Goal: Task Accomplishment & Management: Use online tool/utility

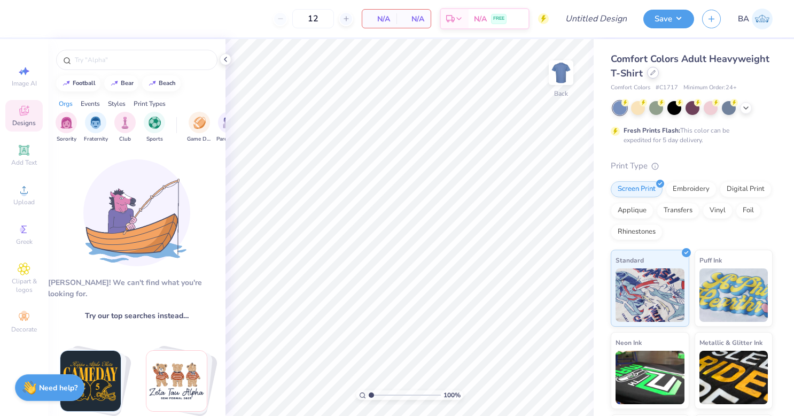
click at [659, 75] on div at bounding box center [653, 73] width 12 height 12
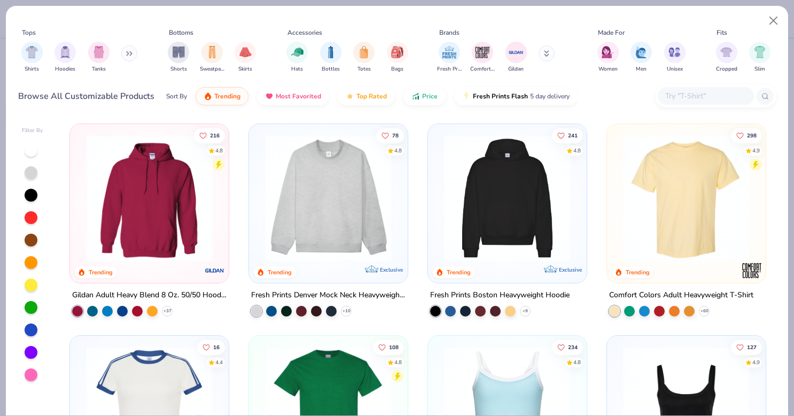
click at [681, 98] on input "text" at bounding box center [705, 96] width 82 height 12
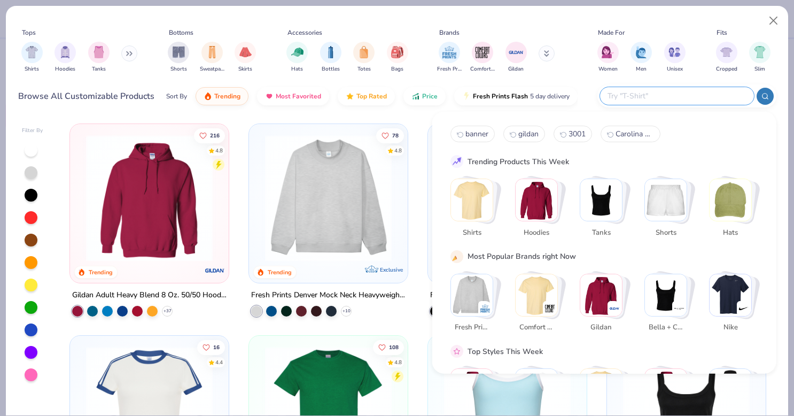
paste input "3604"
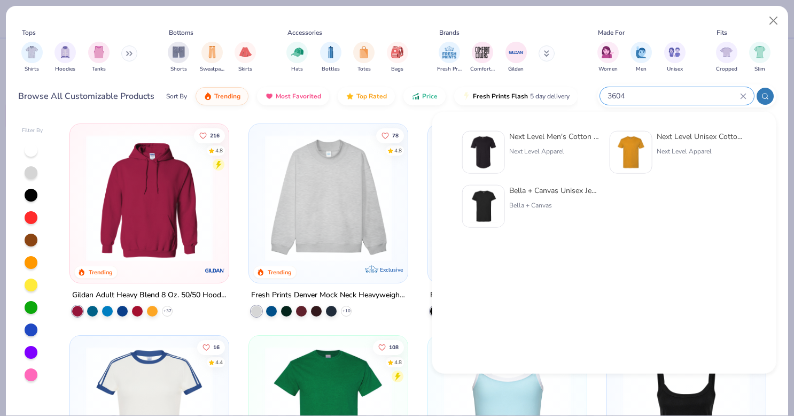
type input "3604"
click at [568, 193] on div "Bella + Canvas Unisex Jersey Rolled Cuff Tee" at bounding box center [554, 190] width 90 height 11
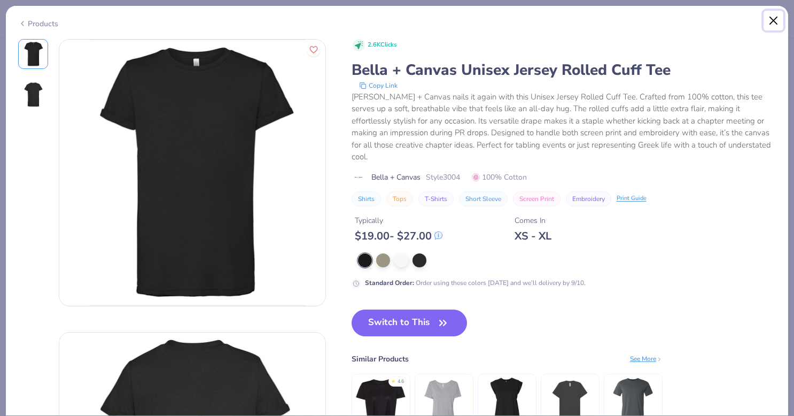
click at [774, 17] on button "Close" at bounding box center [773, 21] width 20 height 20
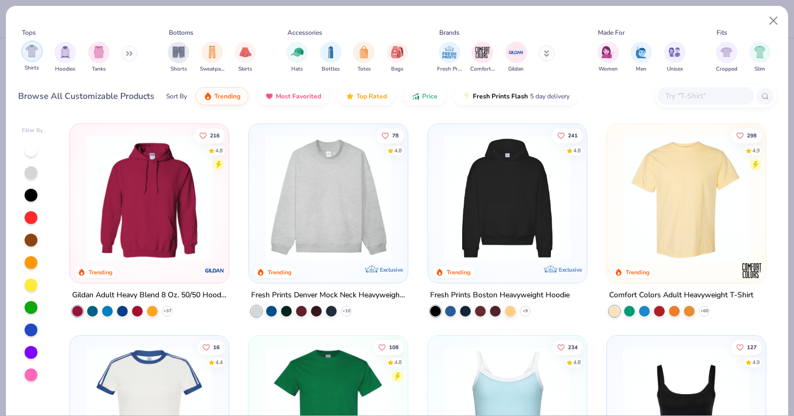
click at [35, 53] on img "filter for Shirts" at bounding box center [32, 51] width 12 height 12
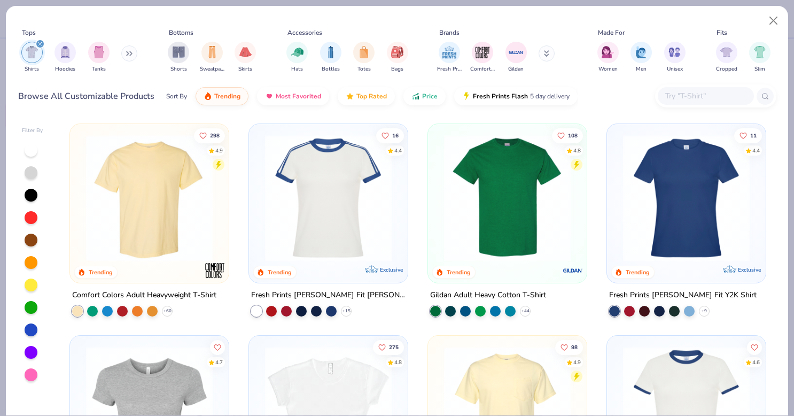
click at [323, 223] on img at bounding box center [328, 198] width 137 height 127
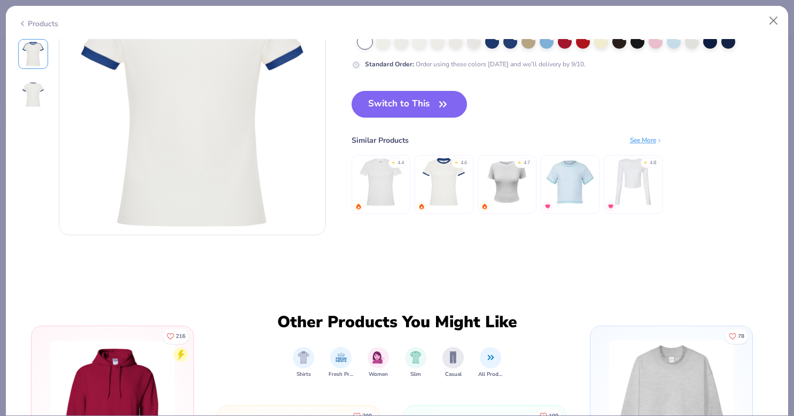
scroll to position [365, 0]
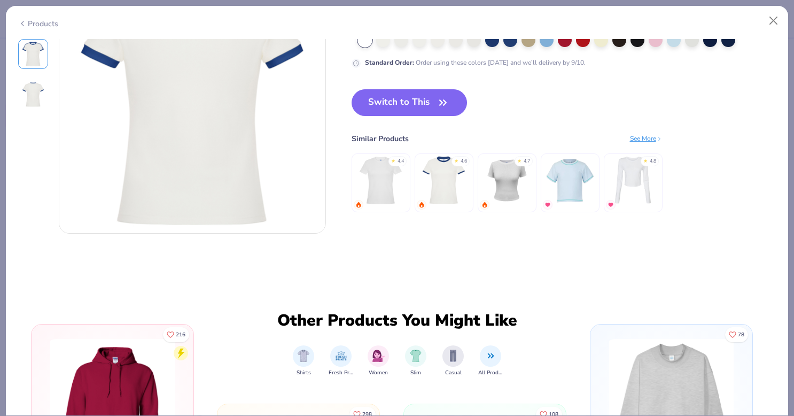
click at [512, 182] on img at bounding box center [506, 180] width 51 height 51
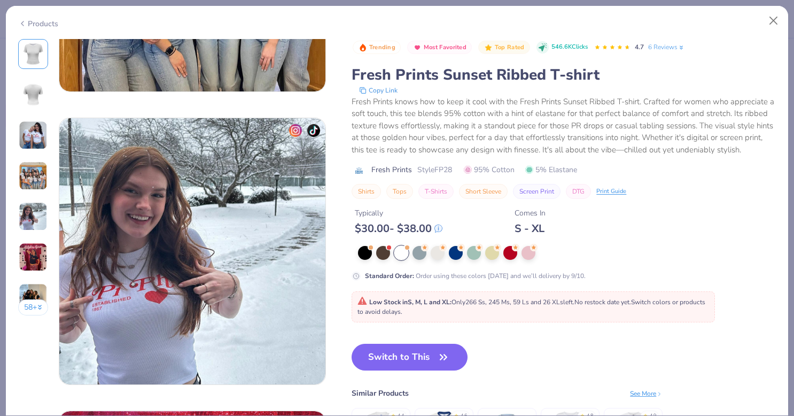
click at [654, 280] on div "Standard Order : Order using these colors today and we’ll delivery by 9/10." at bounding box center [563, 275] width 424 height 10
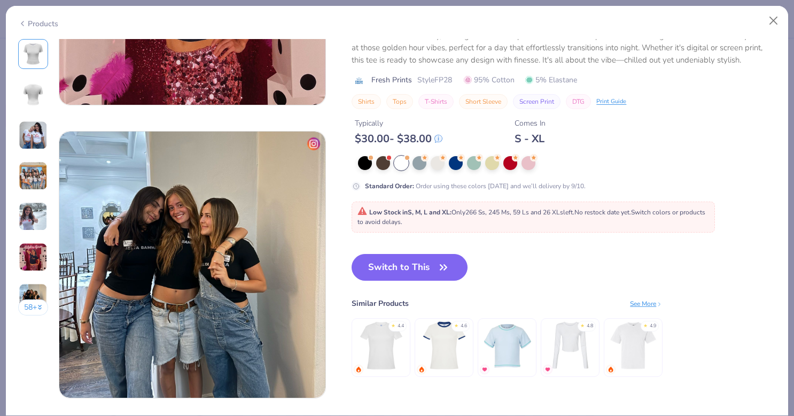
scroll to position [1657, 0]
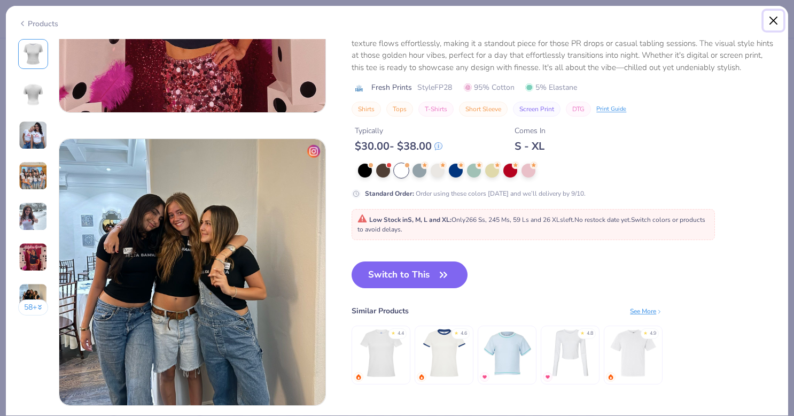
click at [772, 20] on button "Close" at bounding box center [773, 21] width 20 height 20
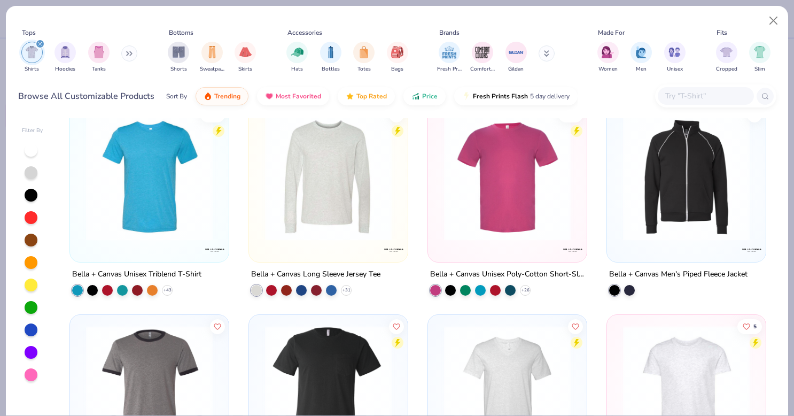
scroll to position [10139, 0]
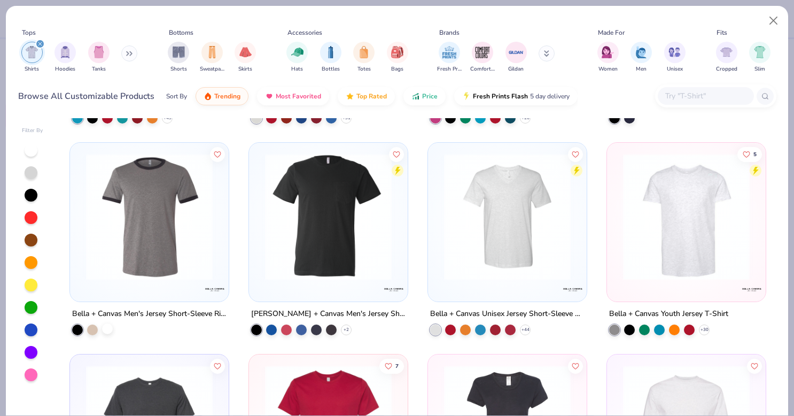
click at [103, 330] on div at bounding box center [107, 328] width 11 height 11
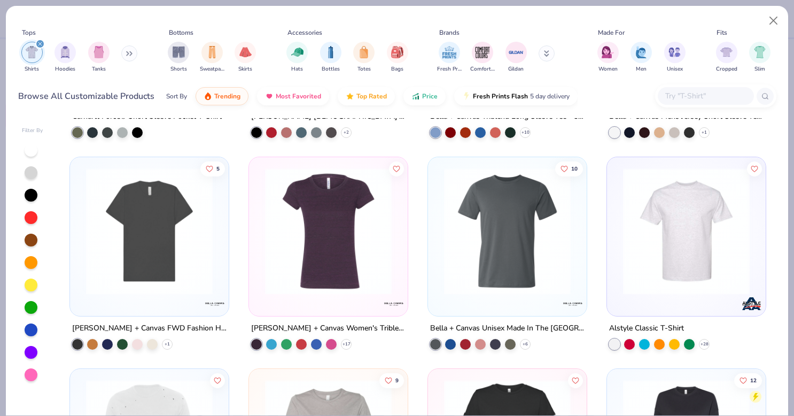
scroll to position [9279, 0]
click at [773, 20] on button "Close" at bounding box center [773, 21] width 20 height 20
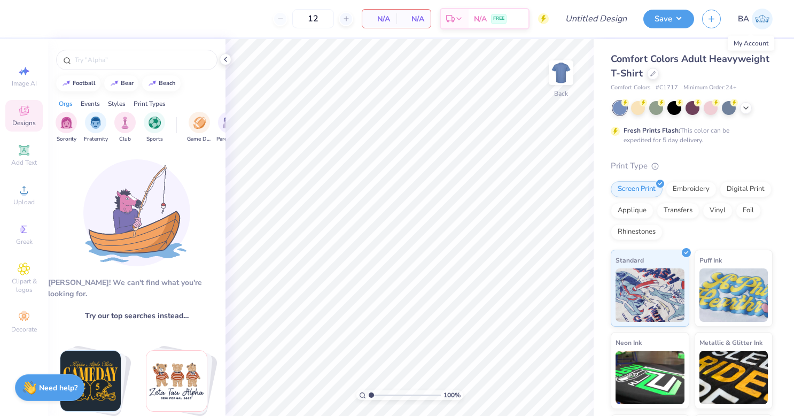
click at [764, 18] on img at bounding box center [761, 19] width 21 height 21
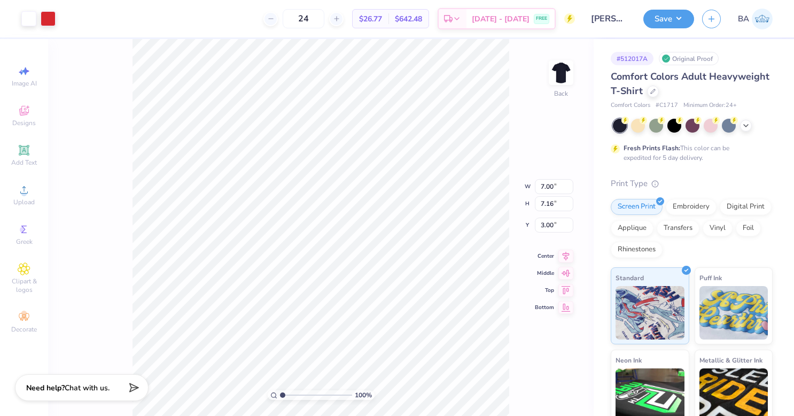
type input "9.38"
type input "9.59"
type input "3.33"
click at [667, 20] on button "Save" at bounding box center [668, 17] width 51 height 19
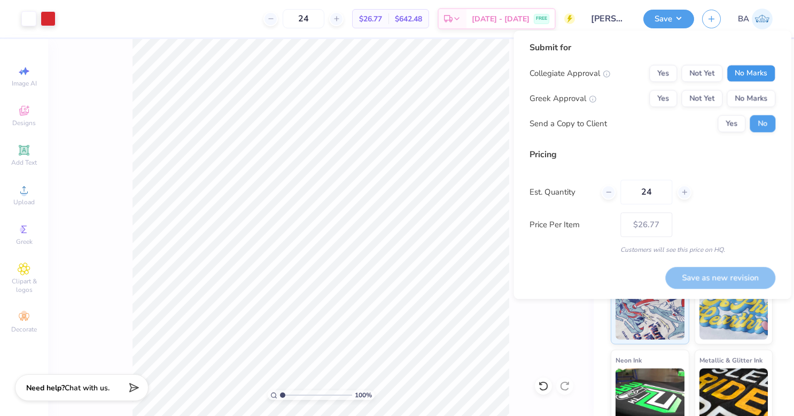
click at [742, 66] on button "No Marks" at bounding box center [750, 73] width 49 height 17
click at [661, 101] on button "Yes" at bounding box center [663, 98] width 28 height 17
click at [731, 124] on button "Yes" at bounding box center [731, 123] width 28 height 17
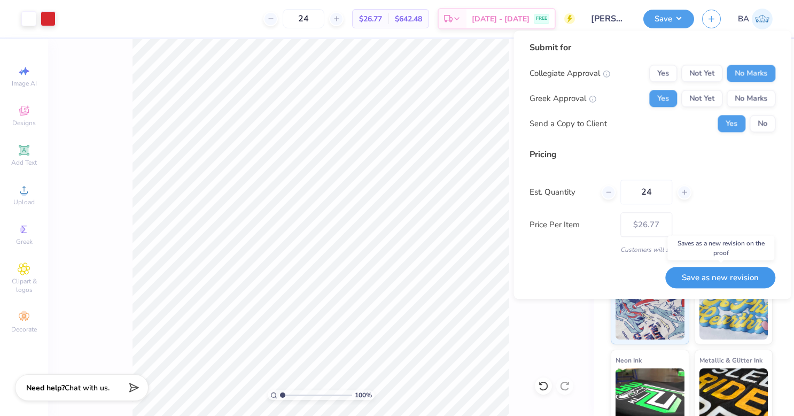
click at [706, 276] on button "Save as new revision" at bounding box center [720, 278] width 110 height 22
type input "$26.77"
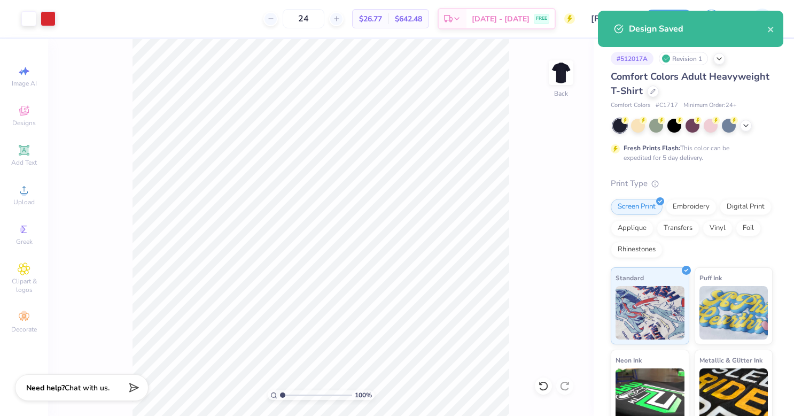
click at [770, 319] on div "# 512017A Revision 1 Comfort Colors Adult Heavyweight T-Shirt Comfort Colors # …" at bounding box center [693, 273] width 200 height 469
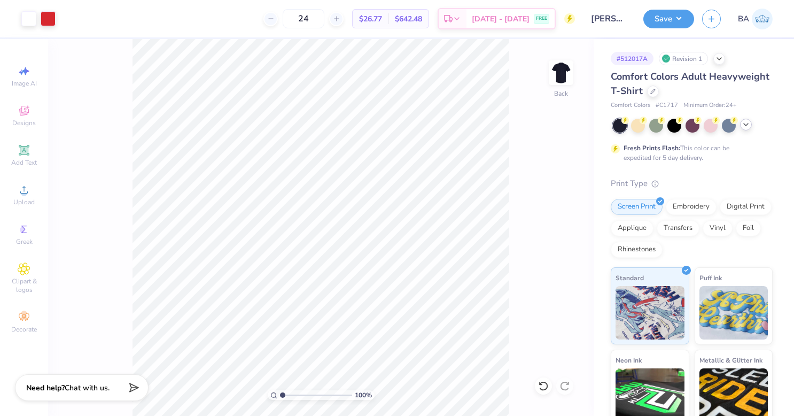
click at [744, 124] on icon at bounding box center [745, 124] width 9 height 9
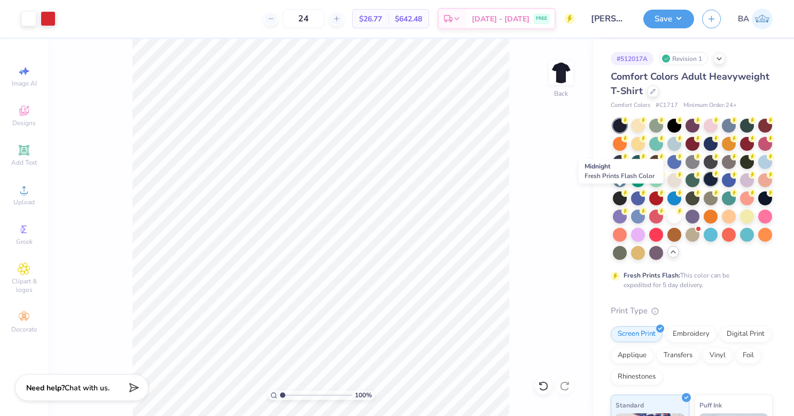
click at [703, 186] on div at bounding box center [710, 179] width 14 height 14
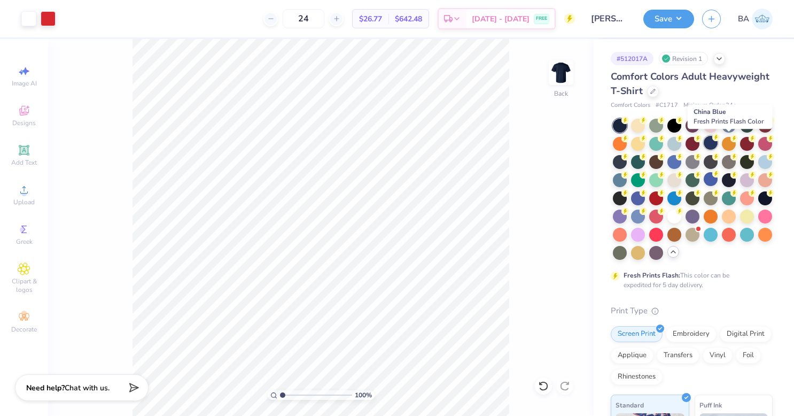
click at [717, 140] on div at bounding box center [710, 143] width 14 height 14
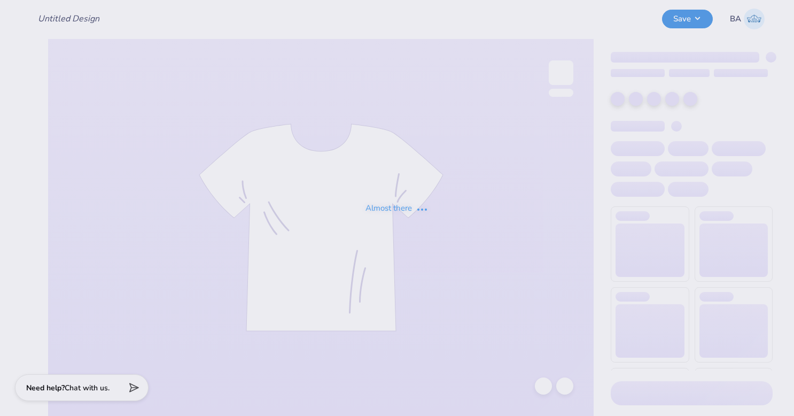
type input "[PERSON_NAME] : [PERSON_NAME][GEOGRAPHIC_DATA]"
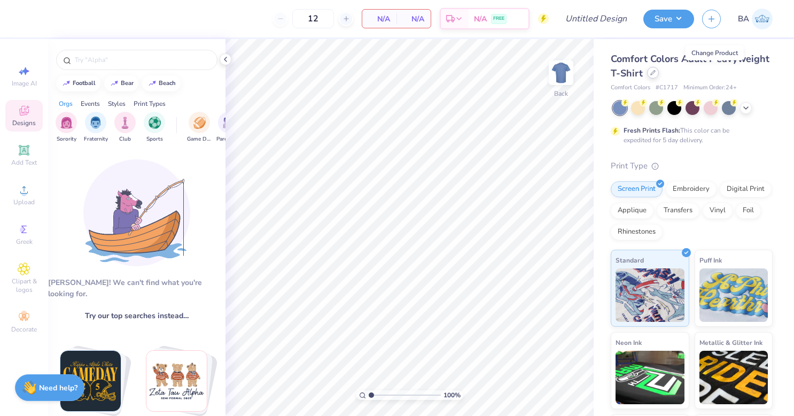
click at [655, 74] on icon at bounding box center [652, 72] width 5 height 5
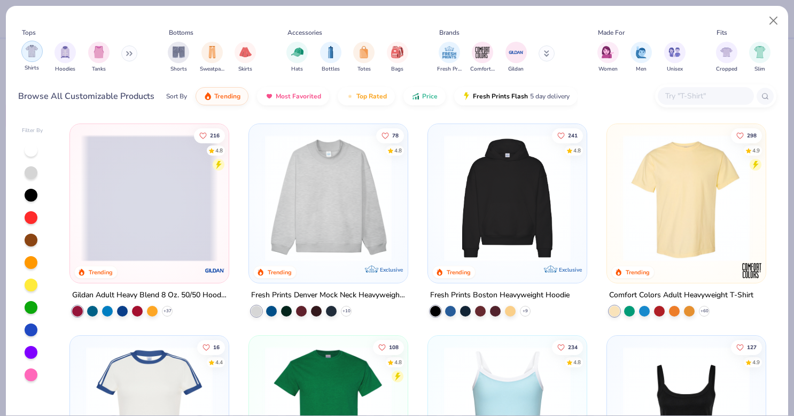
click at [32, 50] on img "filter for Shirts" at bounding box center [32, 51] width 12 height 12
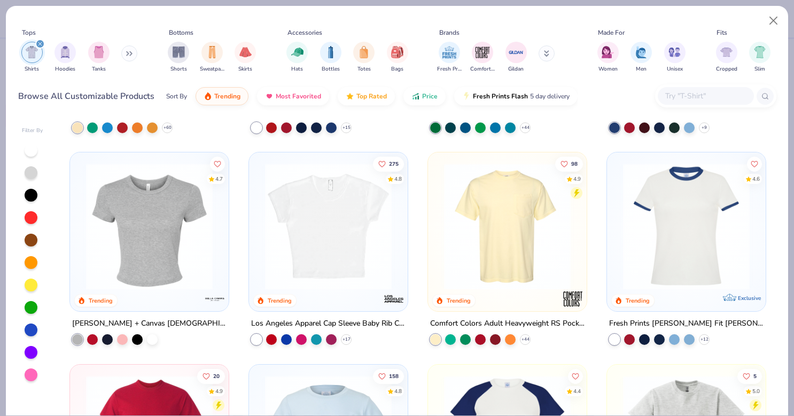
scroll to position [181, 0]
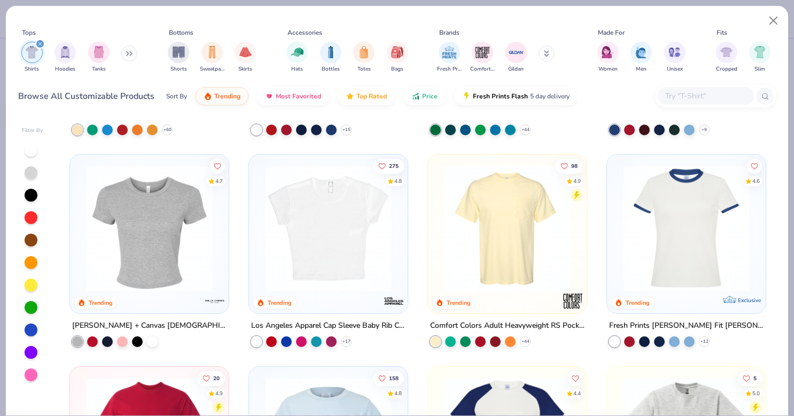
click at [326, 234] on img at bounding box center [328, 228] width 137 height 127
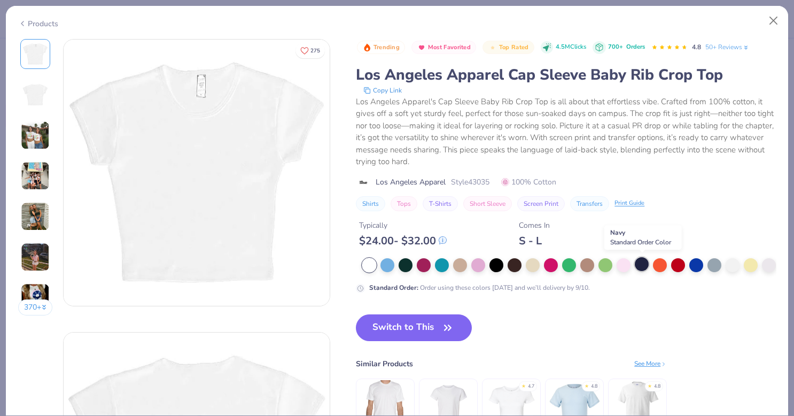
click at [642, 262] on div at bounding box center [641, 264] width 14 height 14
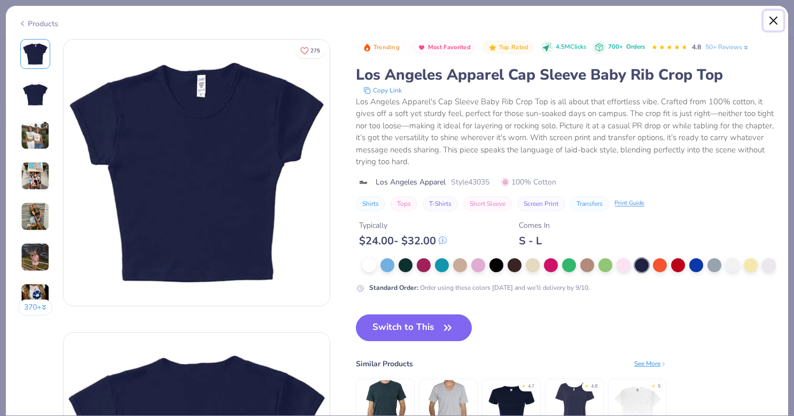
click at [774, 22] on button "Close" at bounding box center [773, 21] width 20 height 20
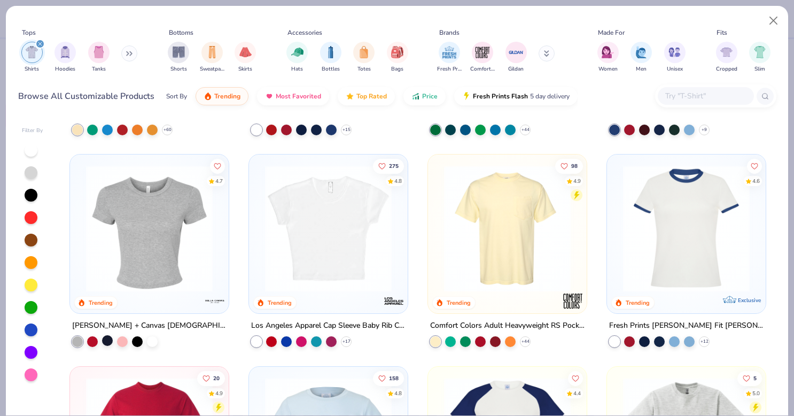
click at [102, 339] on div at bounding box center [107, 340] width 11 height 11
click at [152, 236] on div at bounding box center [149, 228] width 412 height 127
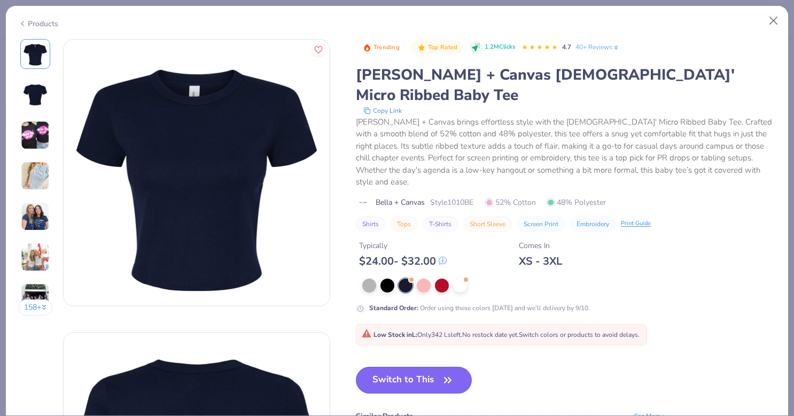
click at [414, 366] on button "Switch to This" at bounding box center [414, 379] width 116 height 27
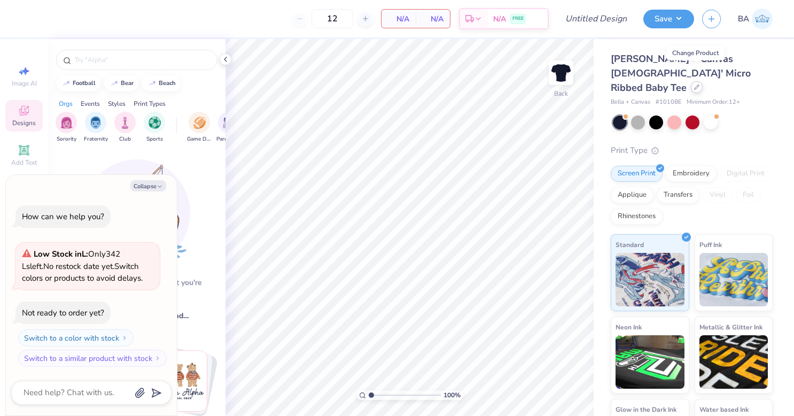
click at [695, 85] on icon at bounding box center [696, 87] width 4 height 4
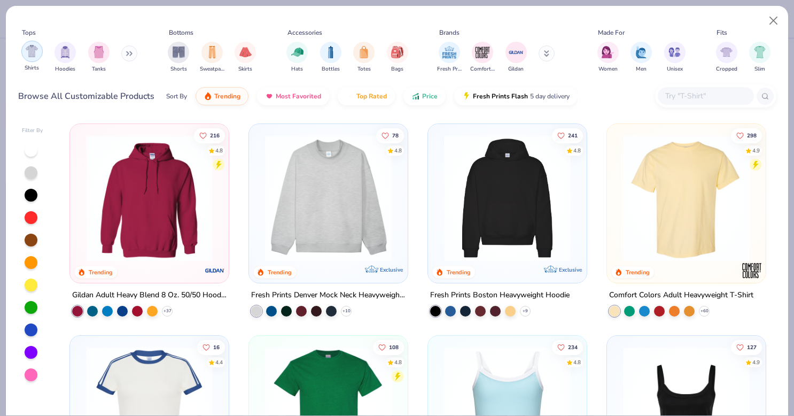
click at [32, 47] on img "filter for Shirts" at bounding box center [32, 51] width 12 height 12
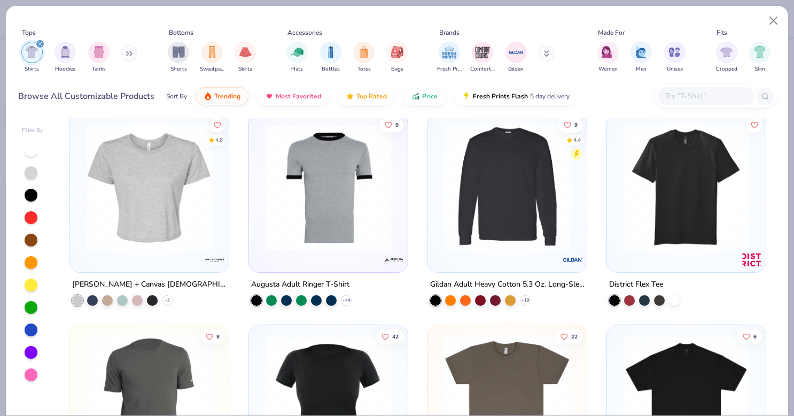
scroll to position [1281, 0]
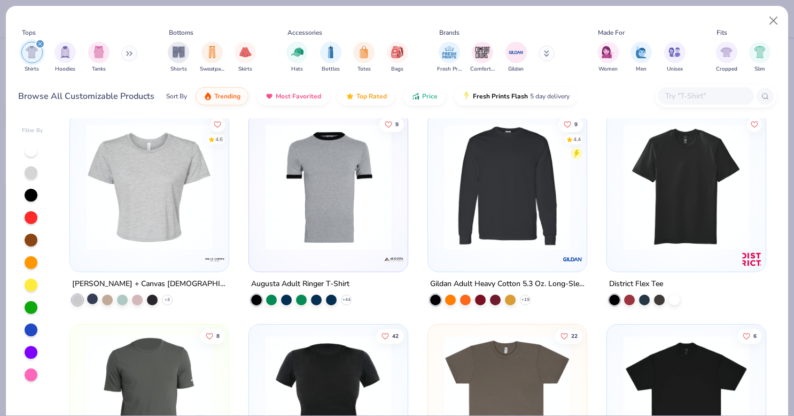
click at [89, 295] on div at bounding box center [92, 298] width 11 height 11
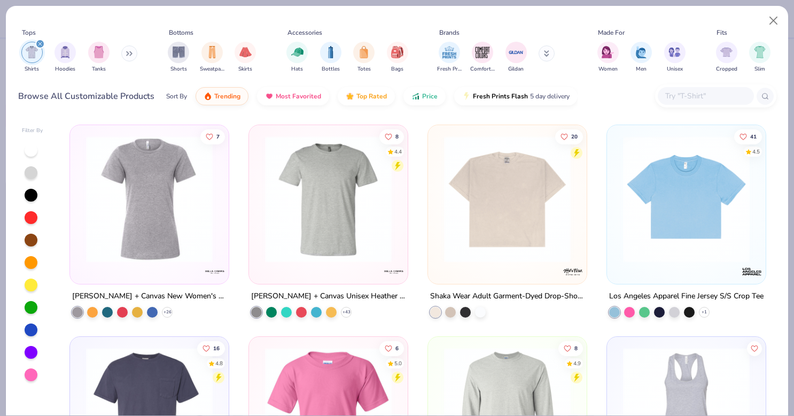
scroll to position [1668, 0]
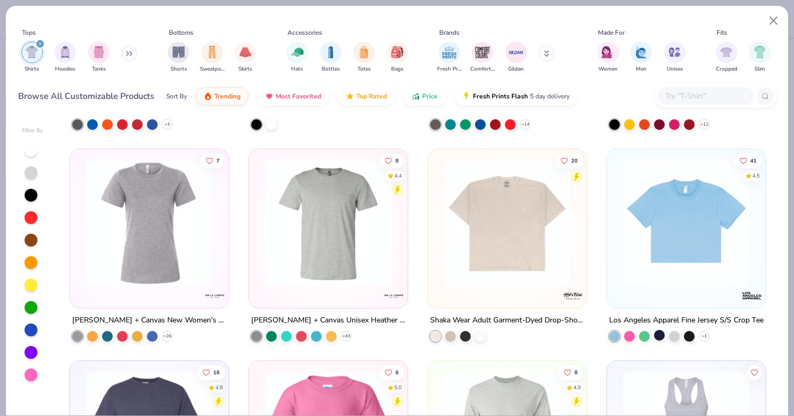
click at [654, 331] on div at bounding box center [659, 335] width 11 height 11
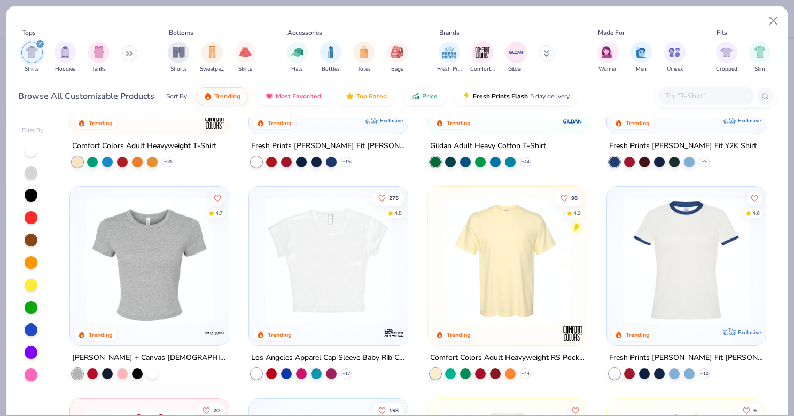
scroll to position [208, 0]
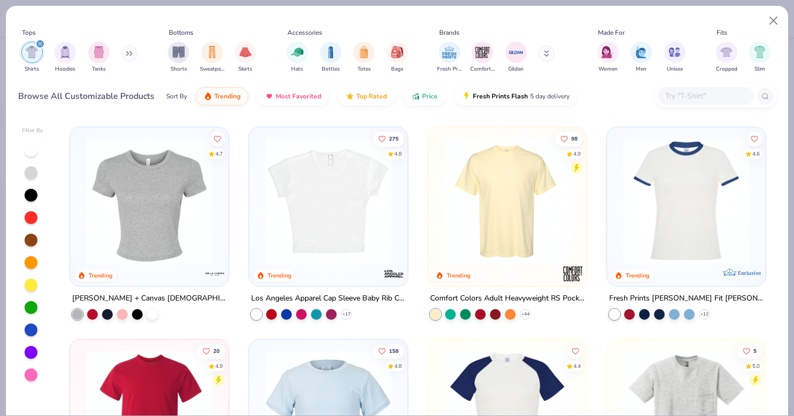
click at [335, 216] on img at bounding box center [328, 201] width 137 height 127
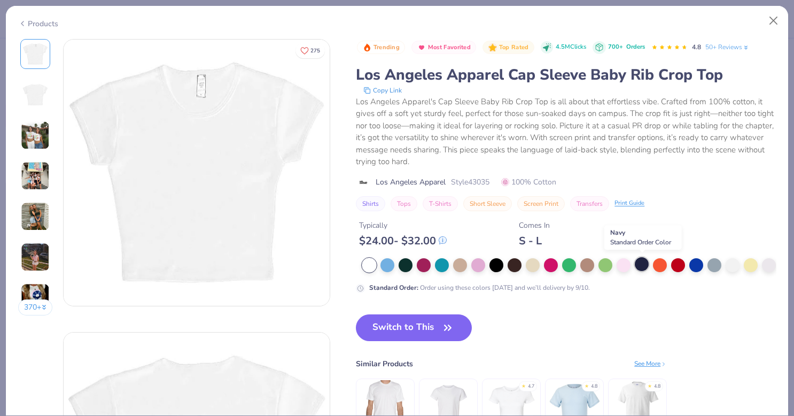
click at [643, 260] on div at bounding box center [641, 264] width 14 height 14
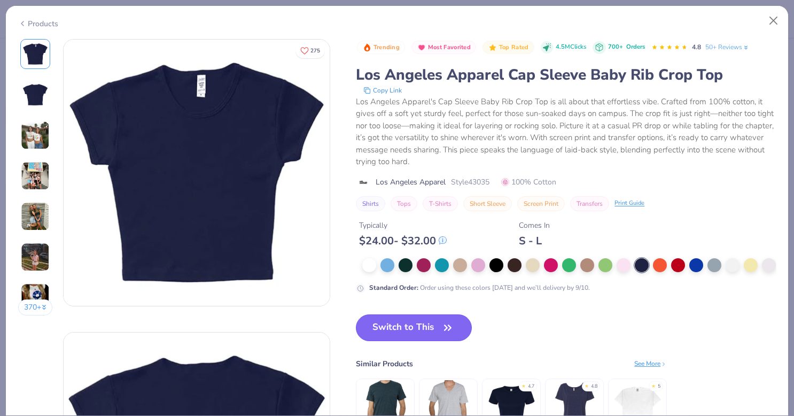
click at [411, 341] on button "Switch to This" at bounding box center [414, 327] width 116 height 27
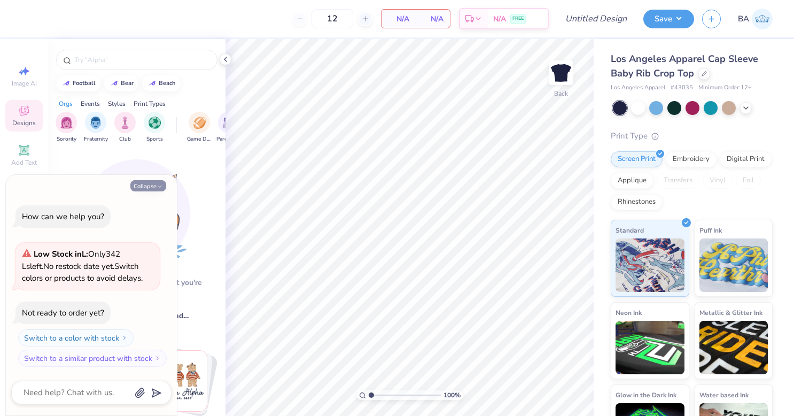
click at [148, 186] on button "Collapse" at bounding box center [148, 185] width 36 height 11
type textarea "x"
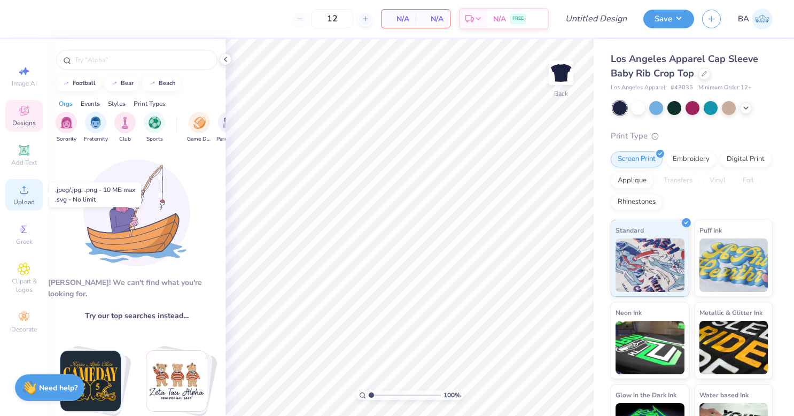
click at [29, 191] on icon at bounding box center [24, 189] width 13 height 13
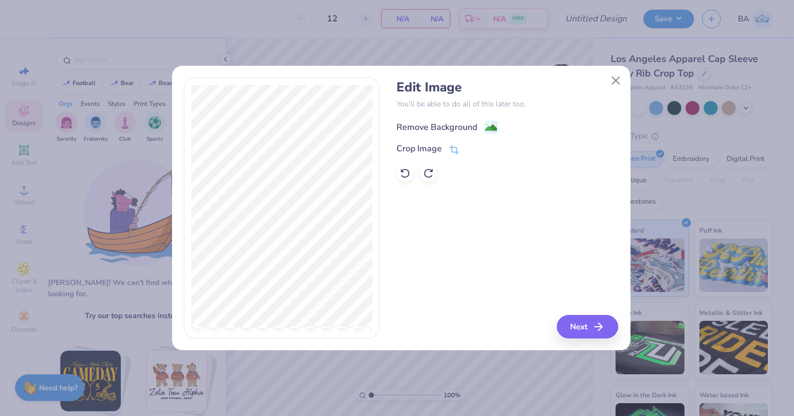
click at [490, 127] on image at bounding box center [491, 128] width 12 height 12
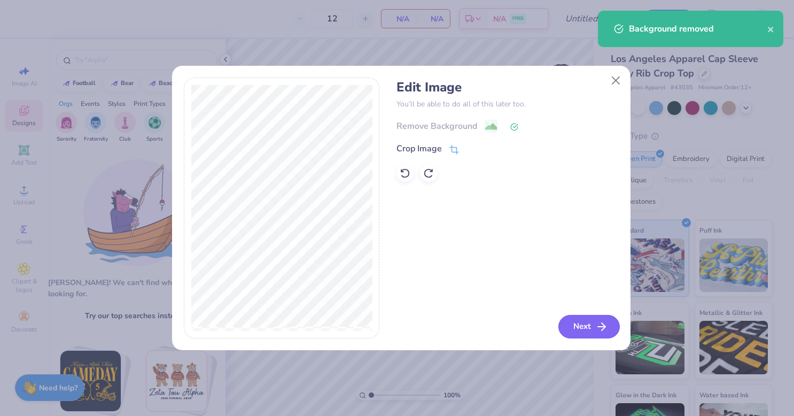
click at [600, 325] on icon "button" at bounding box center [601, 326] width 13 height 13
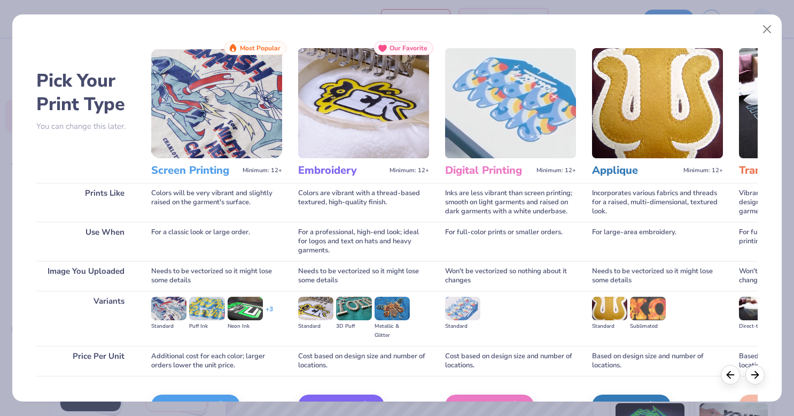
scroll to position [63, 0]
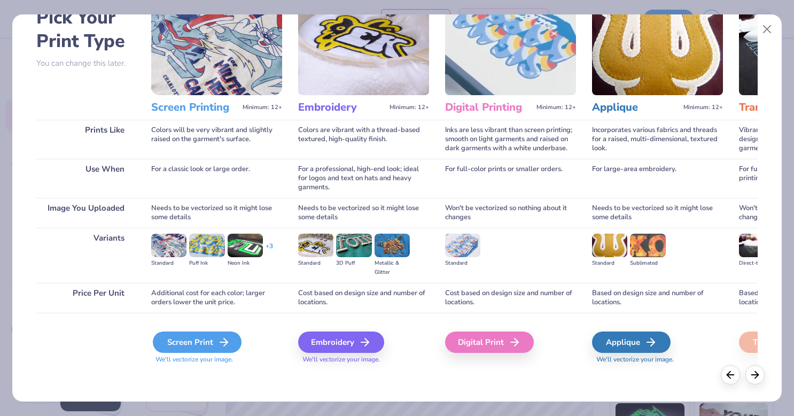
click at [195, 342] on div "Screen Print" at bounding box center [197, 341] width 89 height 21
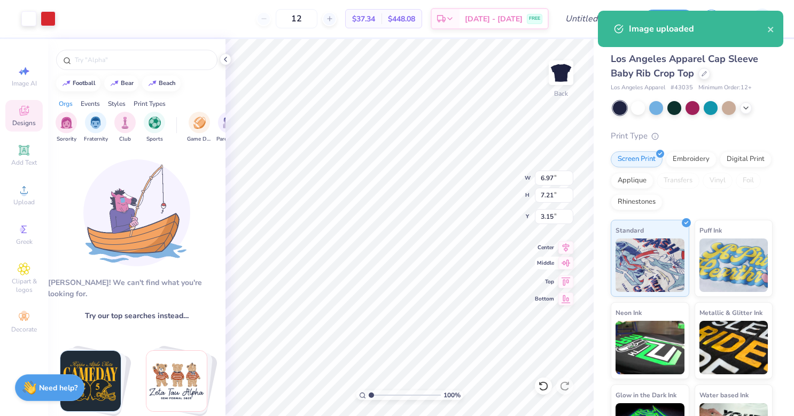
type input "3.99"
type input "4.12"
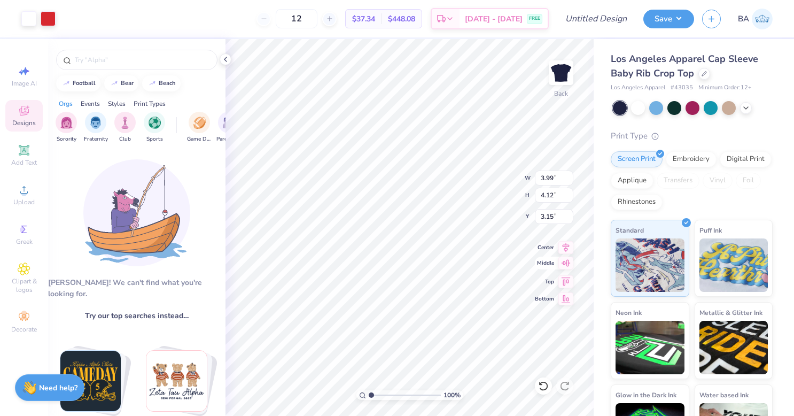
type input "1.16"
type input "3.17"
type input "3.28"
type input "1.36"
type input "4.06"
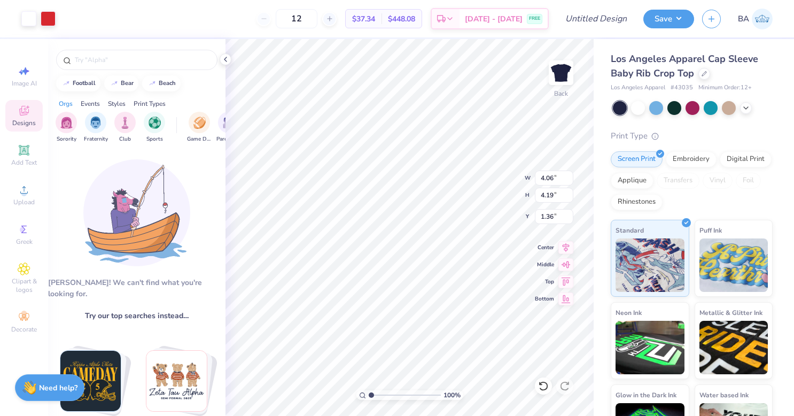
type input "4.19"
type input "1.30"
click at [317, 20] on input "12" at bounding box center [297, 18] width 42 height 19
type input "1"
type input "100"
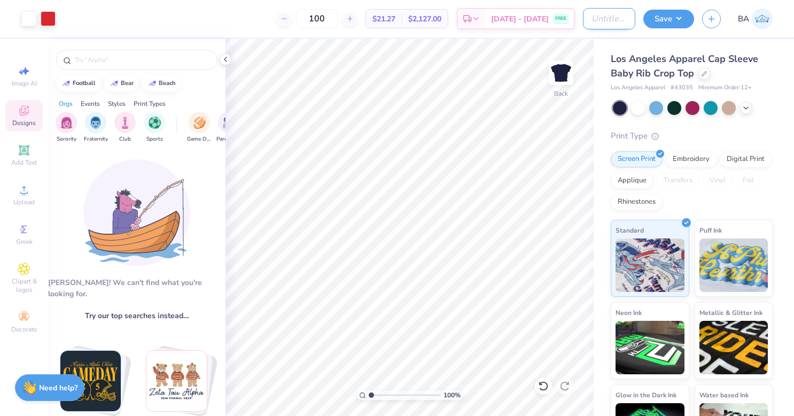
click at [583, 21] on input "Design Title" at bounding box center [609, 18] width 52 height 21
type input "B"
click at [667, 19] on button "Save" at bounding box center [668, 17] width 51 height 19
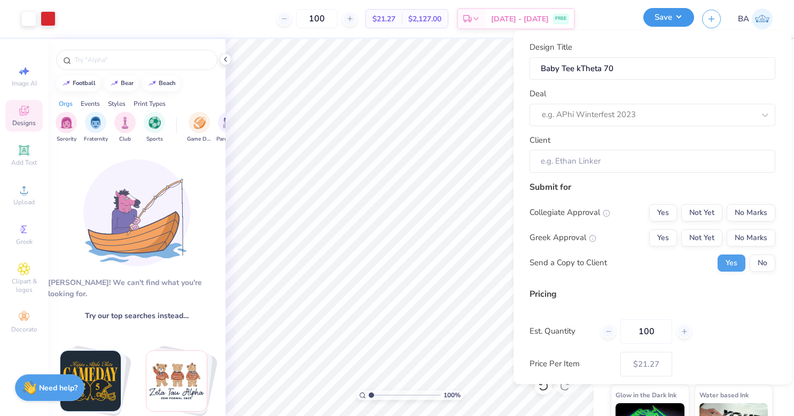
scroll to position [0, 0]
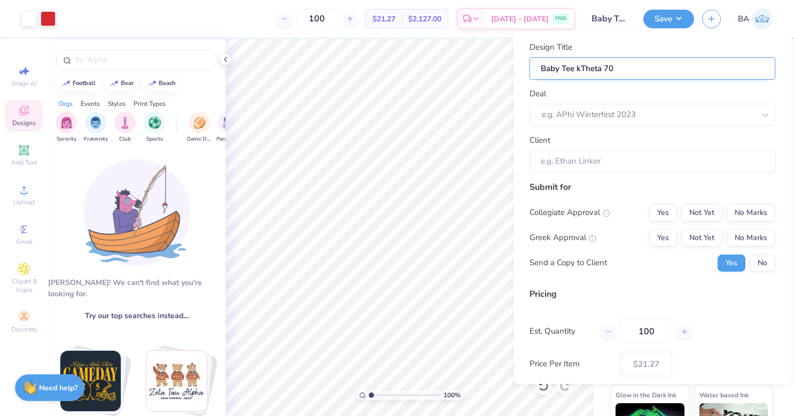
type input "Baby Tee Theta 70"
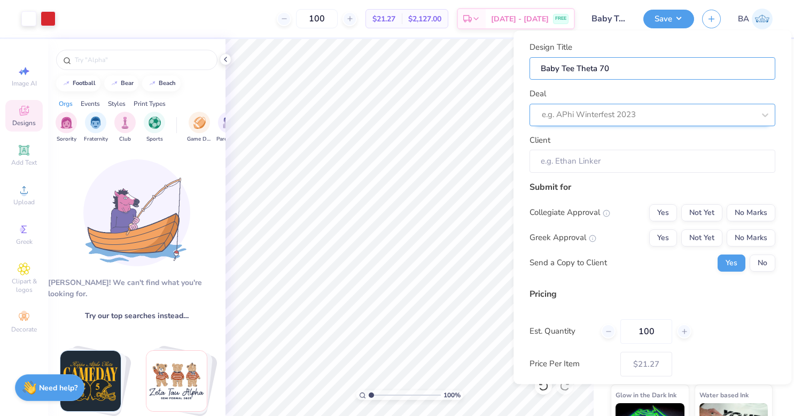
type input "Baby Tee Theta 70"
click at [613, 114] on div at bounding box center [637, 115] width 191 height 14
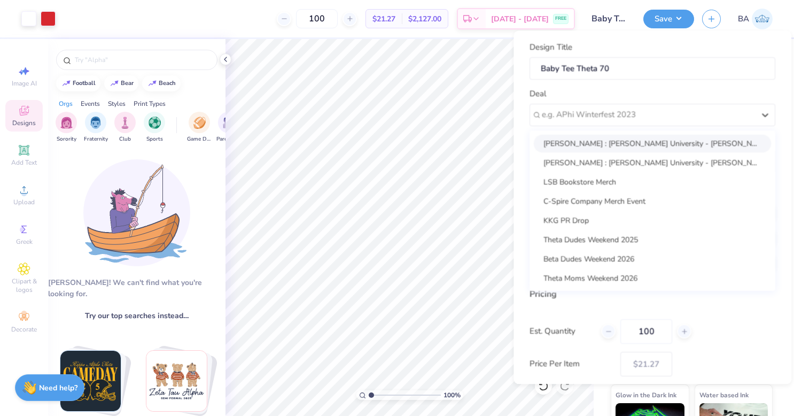
click at [631, 143] on div "Eliza Wortz : Butler University - Eliza Wortz" at bounding box center [652, 144] width 237 height 18
type input "Eliza Wortz"
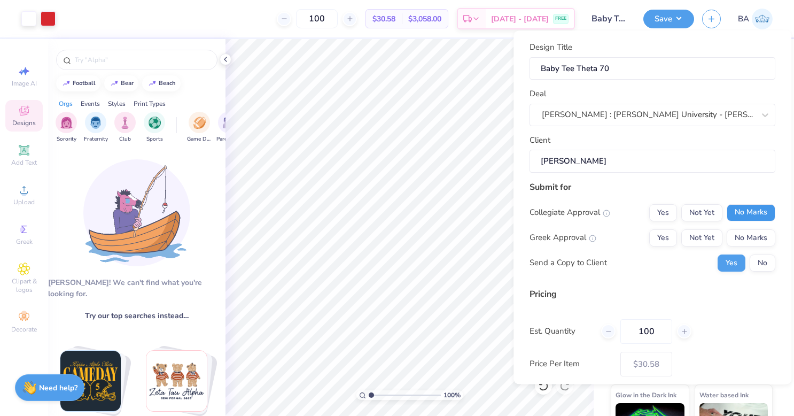
click at [741, 209] on button "No Marks" at bounding box center [750, 212] width 49 height 17
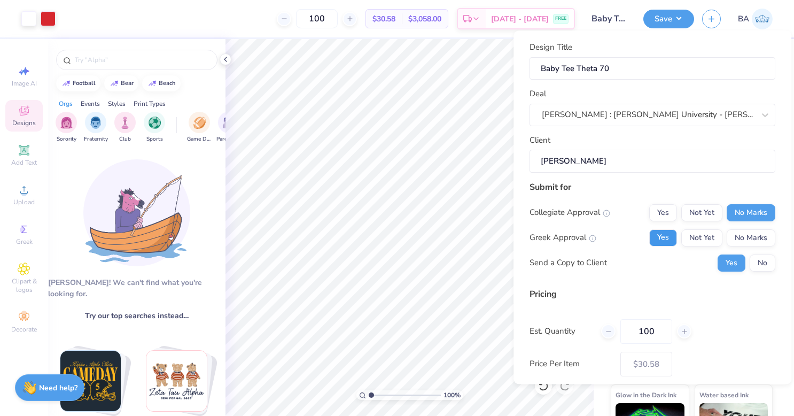
click at [658, 236] on button "Yes" at bounding box center [663, 237] width 28 height 17
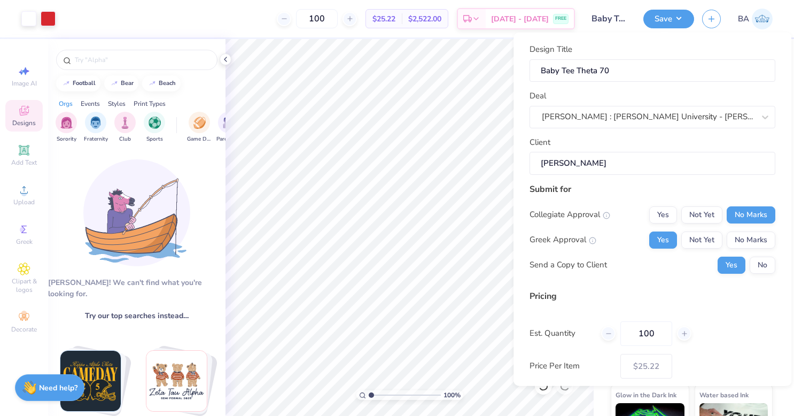
scroll to position [53, 0]
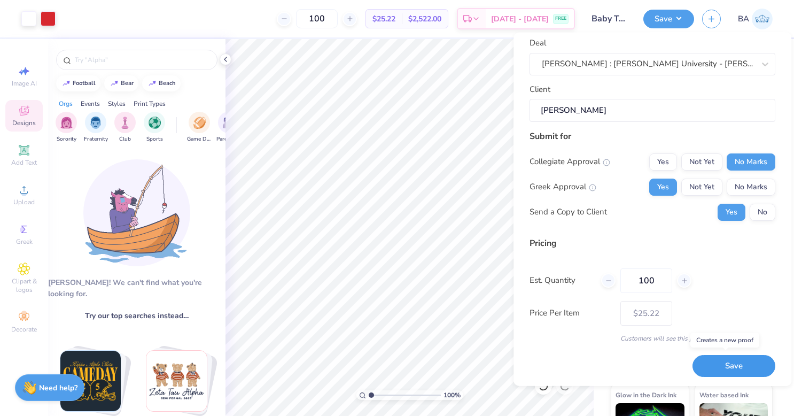
click at [735, 363] on button "Save" at bounding box center [733, 366] width 83 height 22
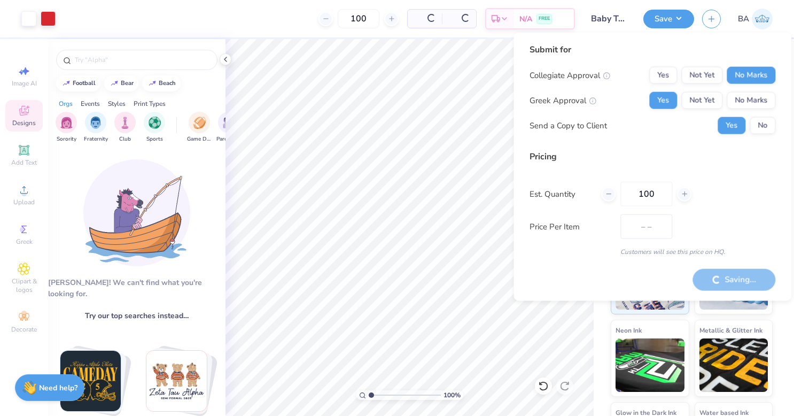
type input "$21.27"
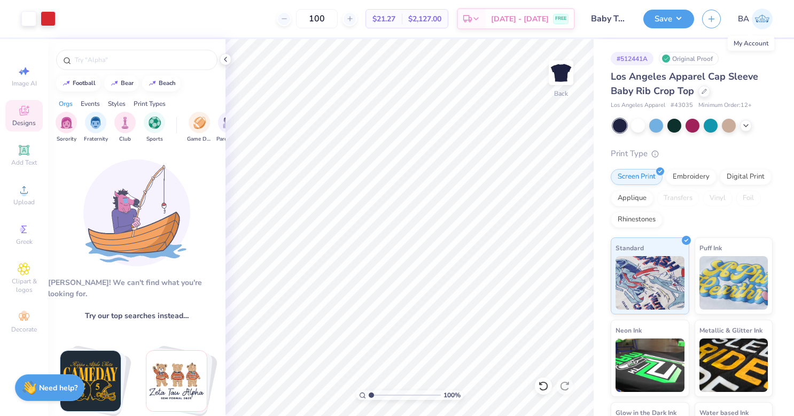
click at [764, 16] on img at bounding box center [761, 19] width 21 height 21
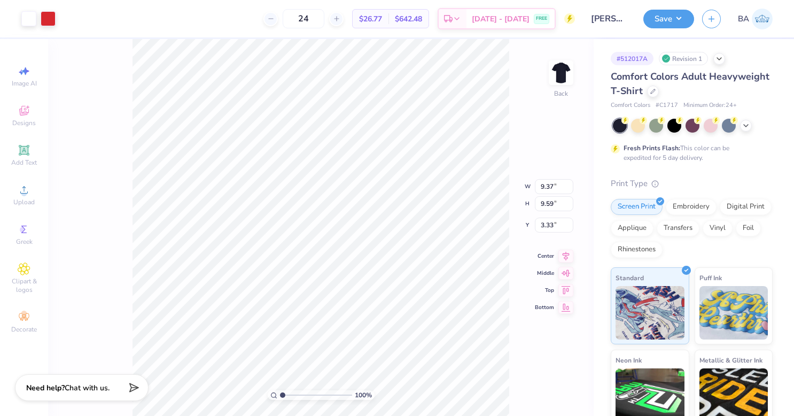
type input "4.19"
click at [324, 25] on input "24" at bounding box center [304, 18] width 42 height 19
type input "2"
type input "60"
click at [757, 95] on div "Comfort Colors Adult Heavyweight T-Shirt" at bounding box center [691, 83] width 162 height 29
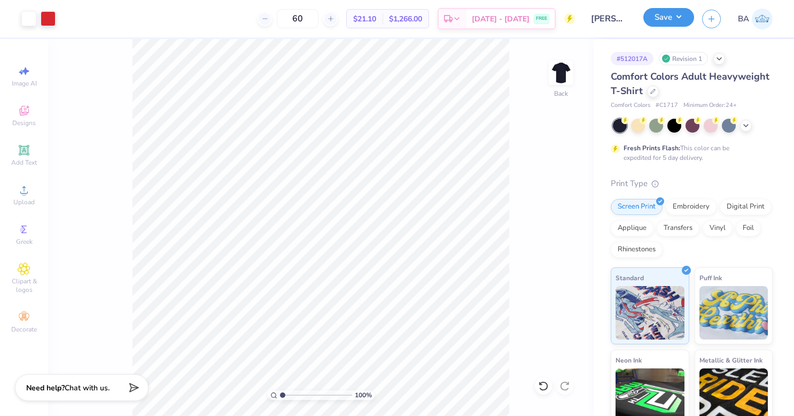
click at [664, 19] on button "Save" at bounding box center [668, 17] width 51 height 19
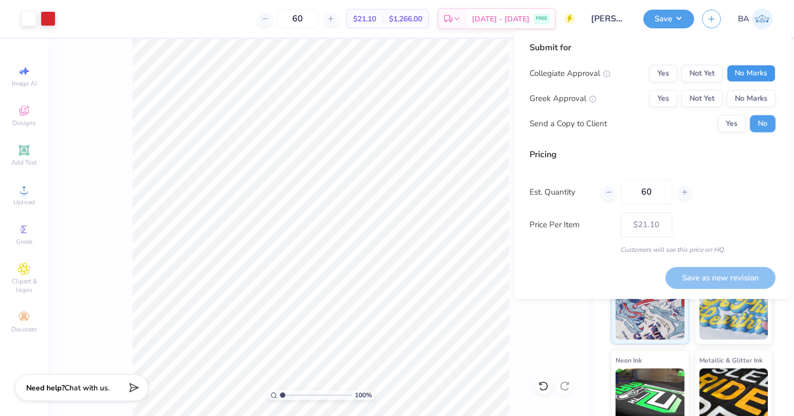
click at [747, 74] on button "No Marks" at bounding box center [750, 73] width 49 height 17
click at [672, 100] on button "Yes" at bounding box center [663, 98] width 28 height 17
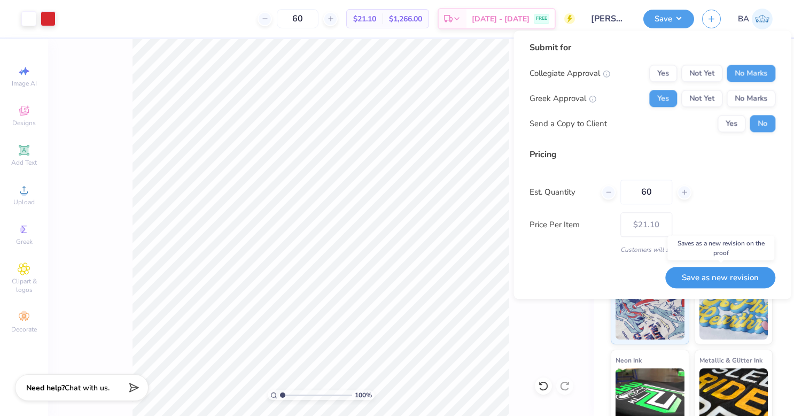
click at [741, 278] on button "Save as new revision" at bounding box center [720, 278] width 110 height 22
type input "$21.10"
